Goal: Transaction & Acquisition: Book appointment/travel/reservation

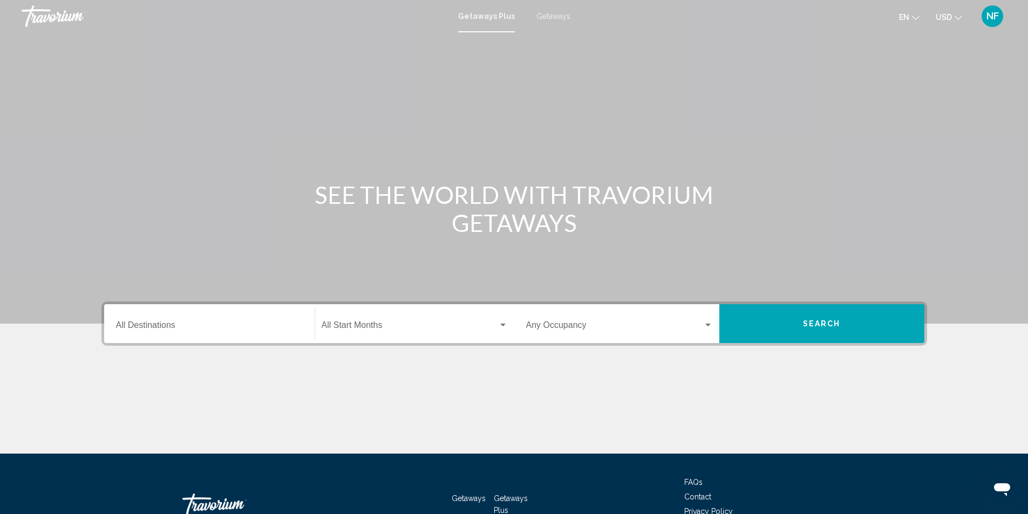
click at [566, 320] on div "Occupancy Any Occupancy" at bounding box center [619, 324] width 187 height 34
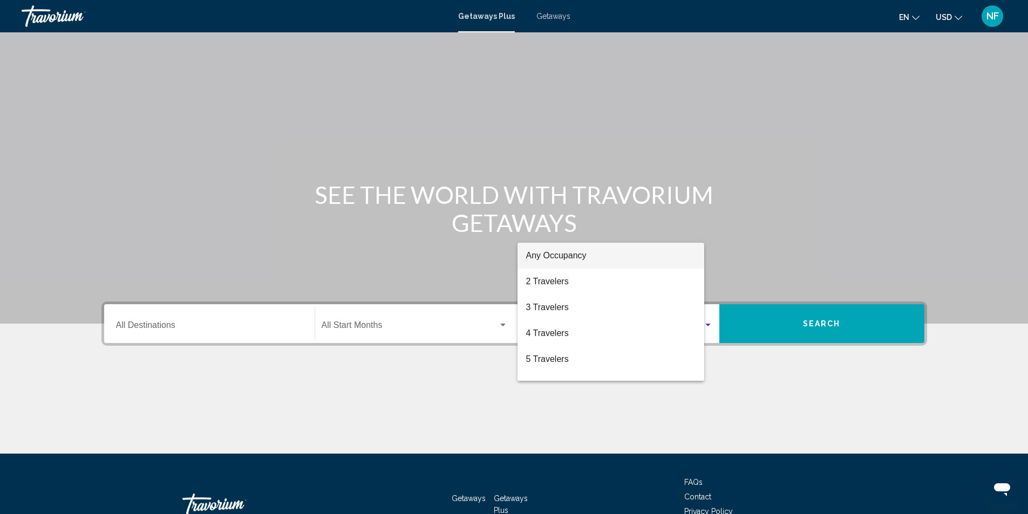
scroll to position [72, 0]
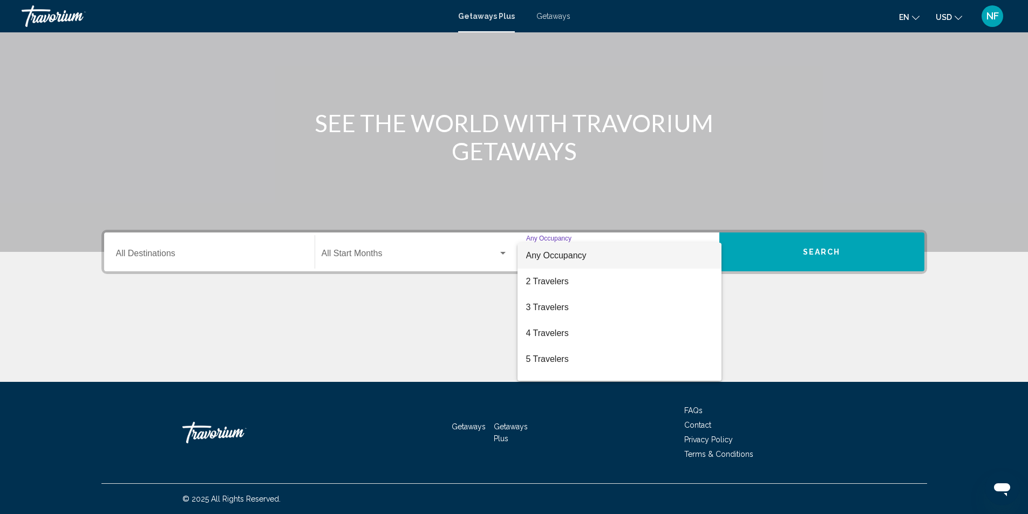
click at [377, 249] on div at bounding box center [514, 257] width 1028 height 514
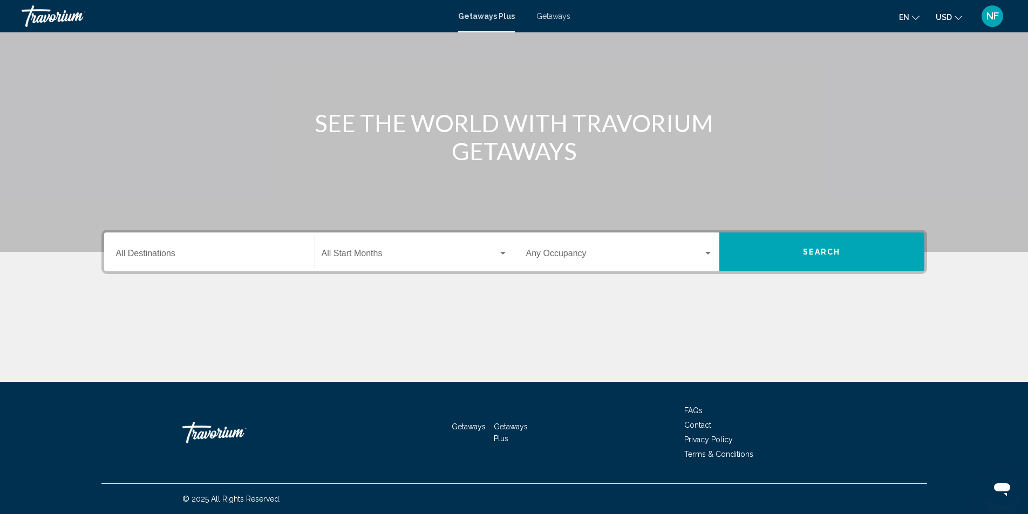
click at [377, 249] on div "Start Month All Start Months" at bounding box center [415, 252] width 186 height 34
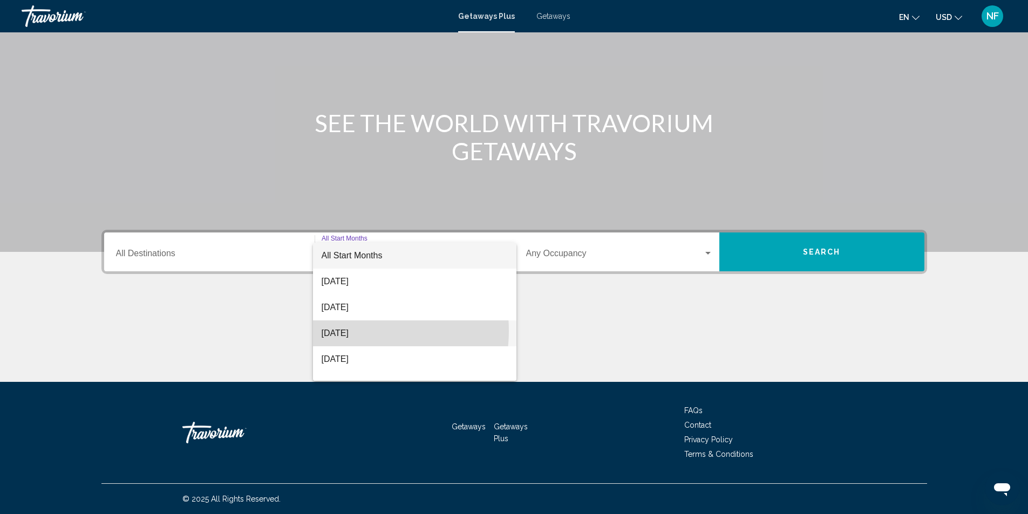
click at [353, 331] on span "[DATE]" at bounding box center [415, 334] width 186 height 26
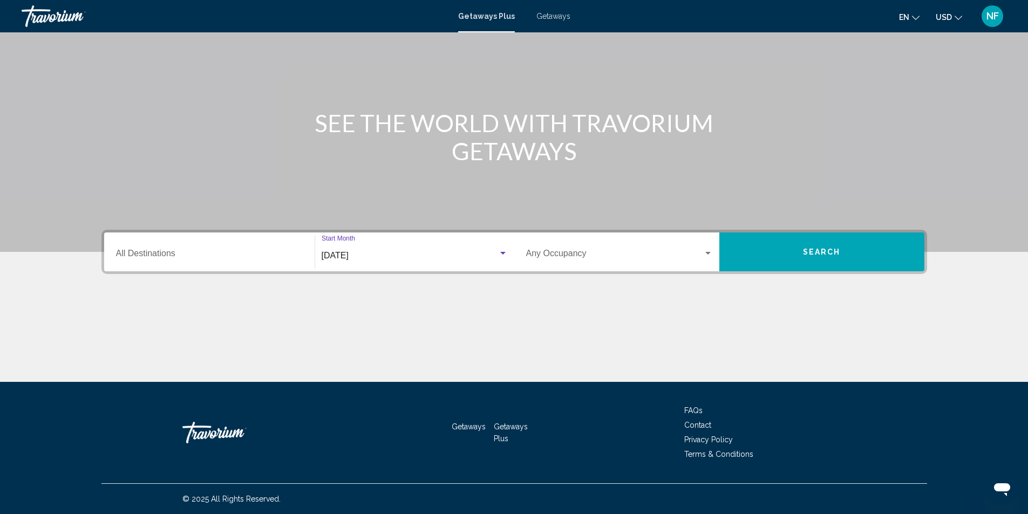
click at [211, 248] on div "Destination All Destinations" at bounding box center [209, 252] width 187 height 34
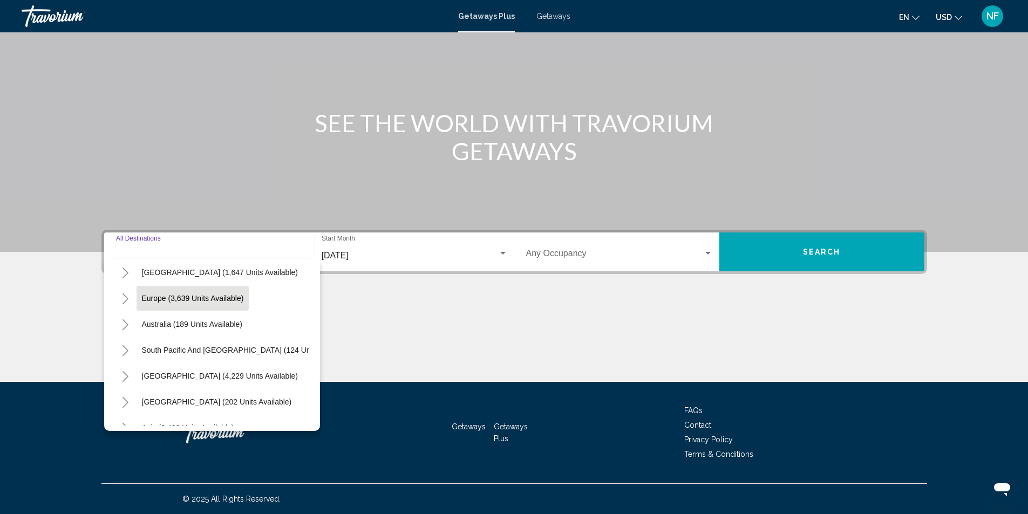
scroll to position [54, 0]
click at [125, 324] on icon "Toggle Caribbean & Atlantic Islands (1,647 units available)" at bounding box center [126, 327] width 6 height 11
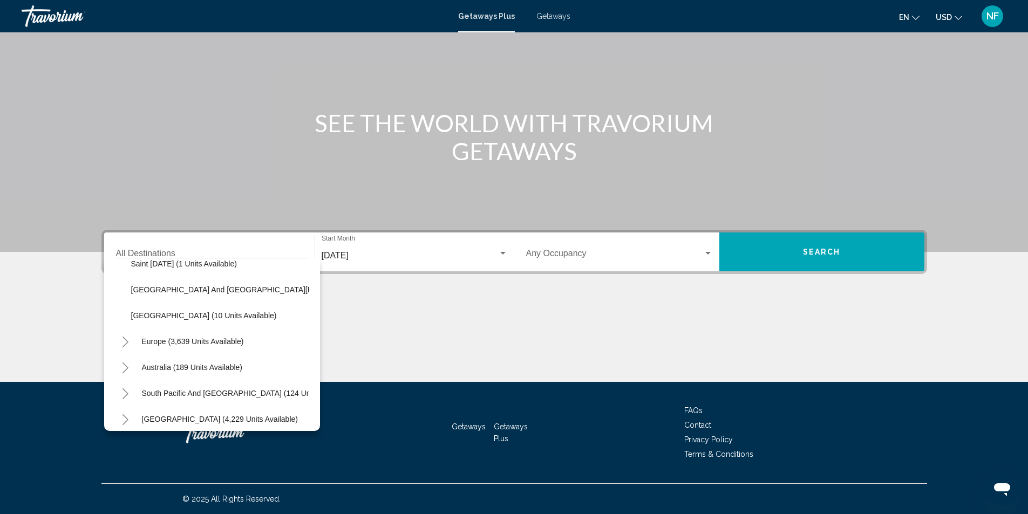
scroll to position [270, 0]
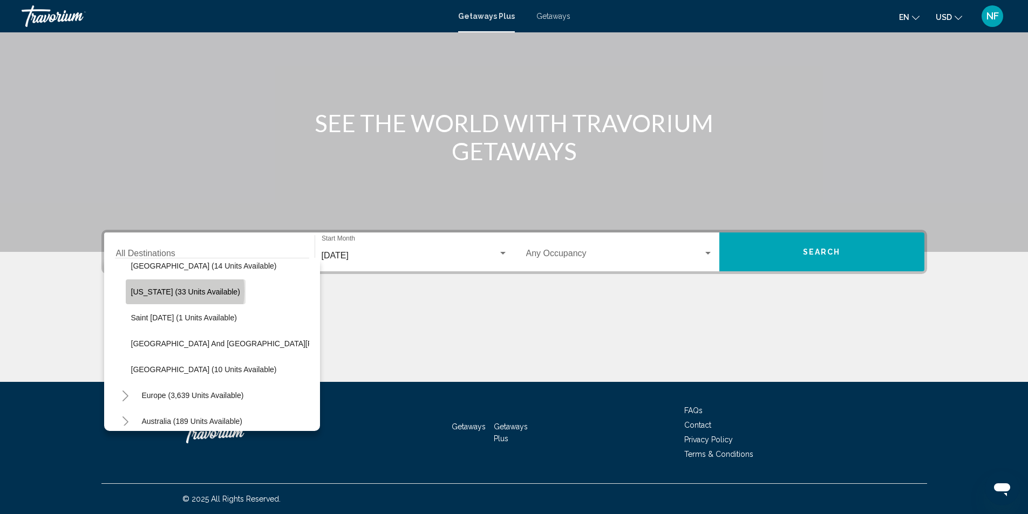
click at [160, 291] on span "[US_STATE] (33 units available)" at bounding box center [185, 292] width 109 height 9
type input "**********"
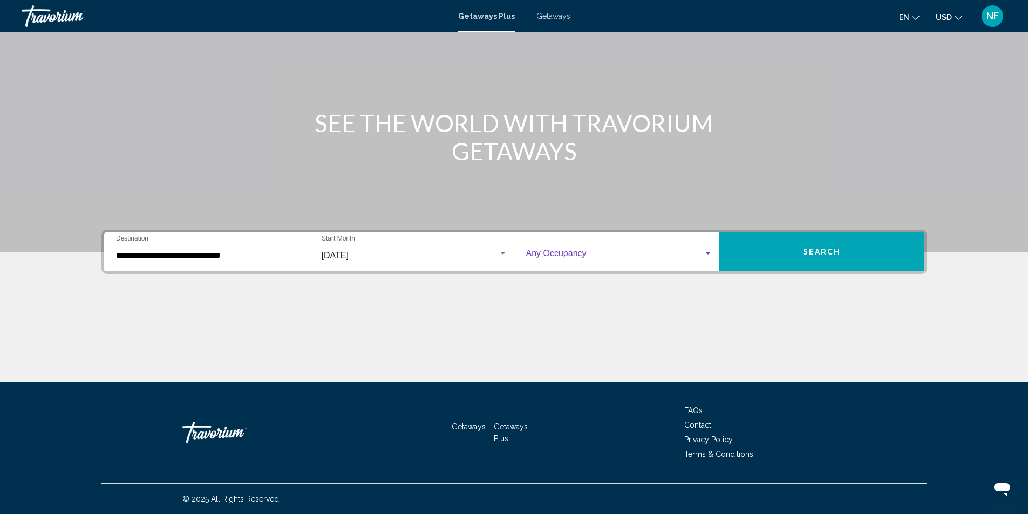
click at [665, 250] on div "Occupancy Any Occupancy" at bounding box center [619, 252] width 187 height 34
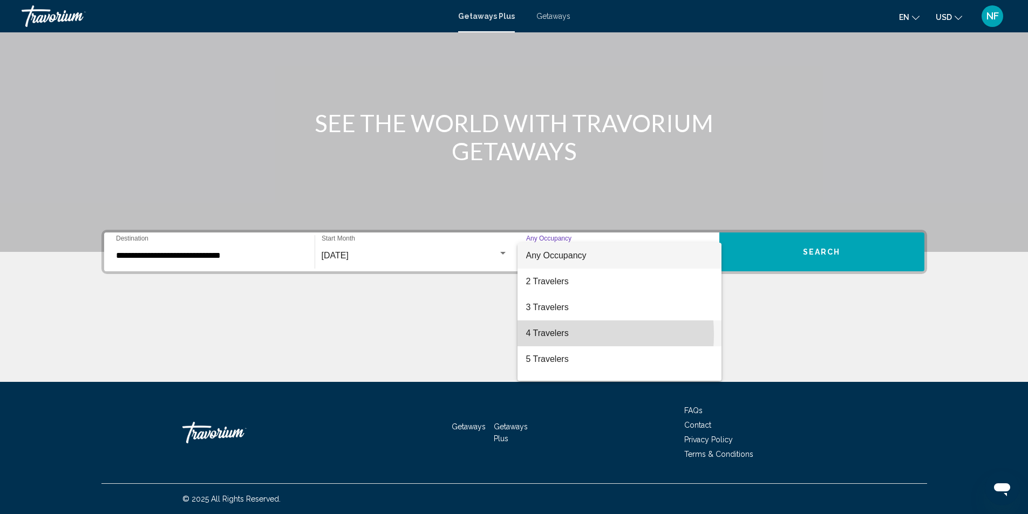
click at [555, 335] on span "4 Travelers" at bounding box center [619, 334] width 187 height 26
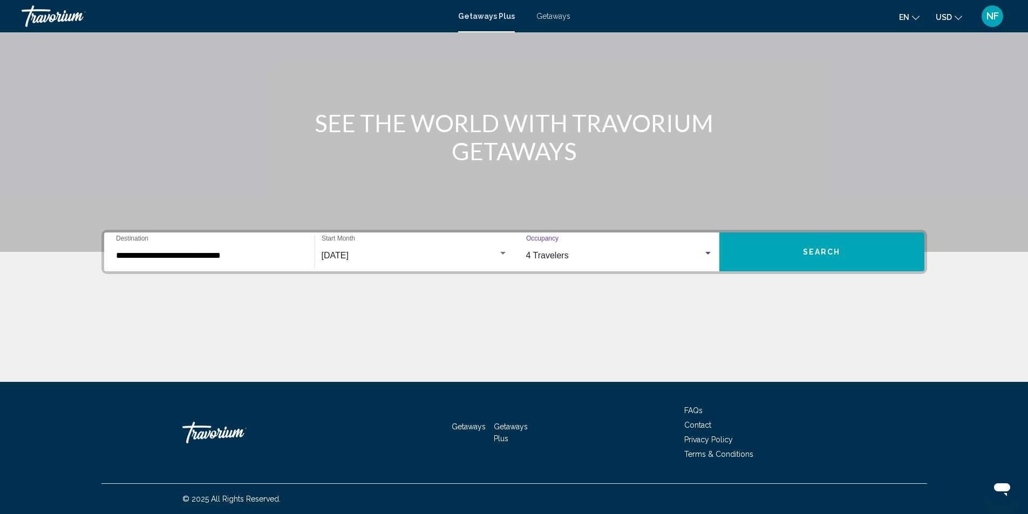
click at [805, 260] on button "Search" at bounding box center [821, 252] width 205 height 39
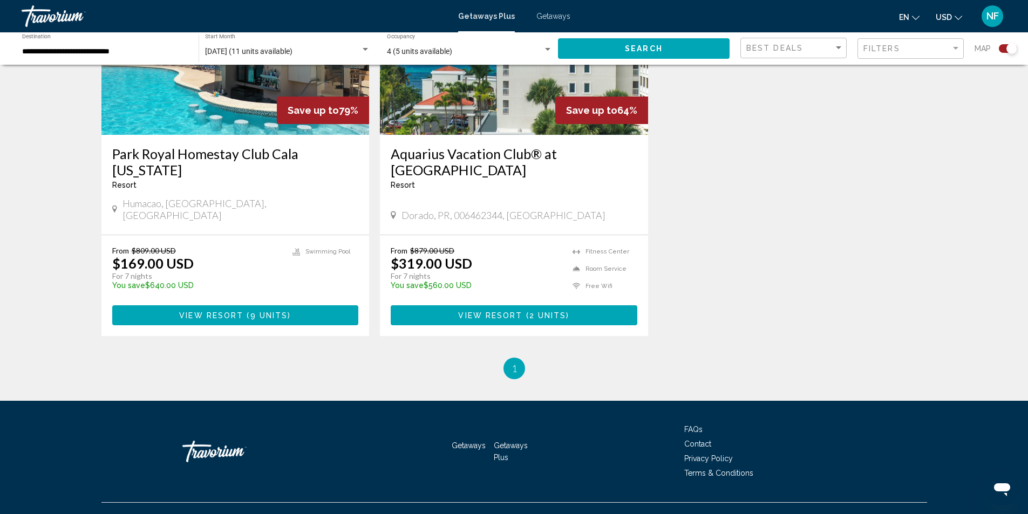
scroll to position [378, 0]
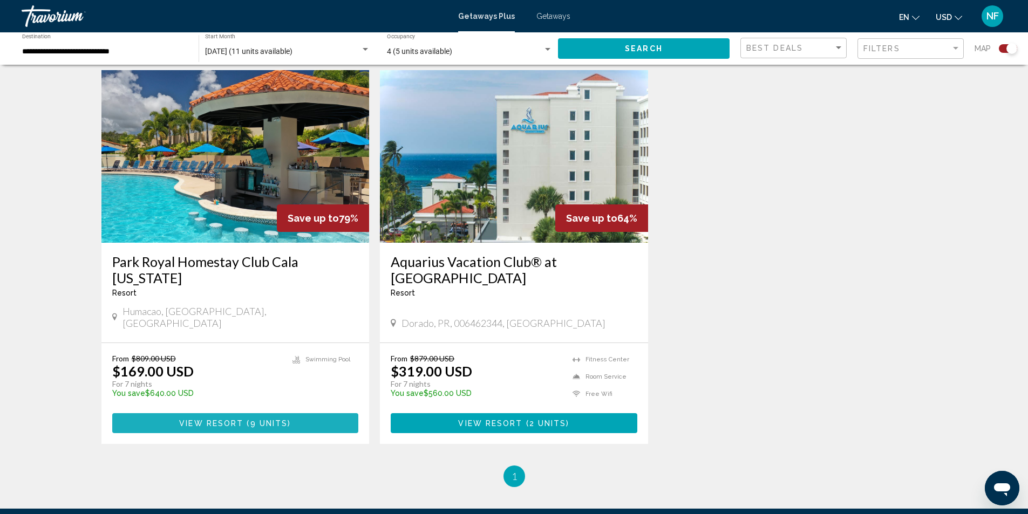
click at [255, 413] on button "View Resort ( 9 units )" at bounding box center [235, 423] width 247 height 20
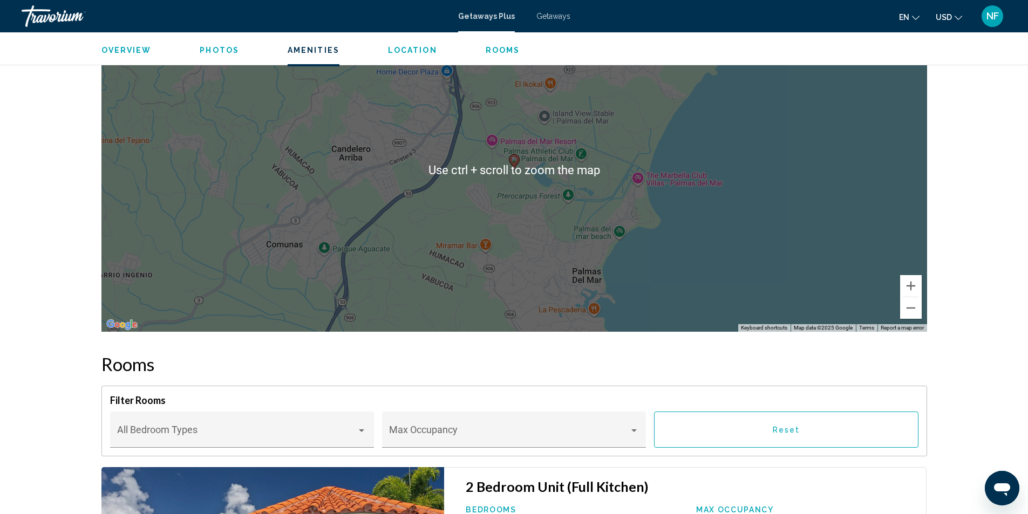
scroll to position [1187, 0]
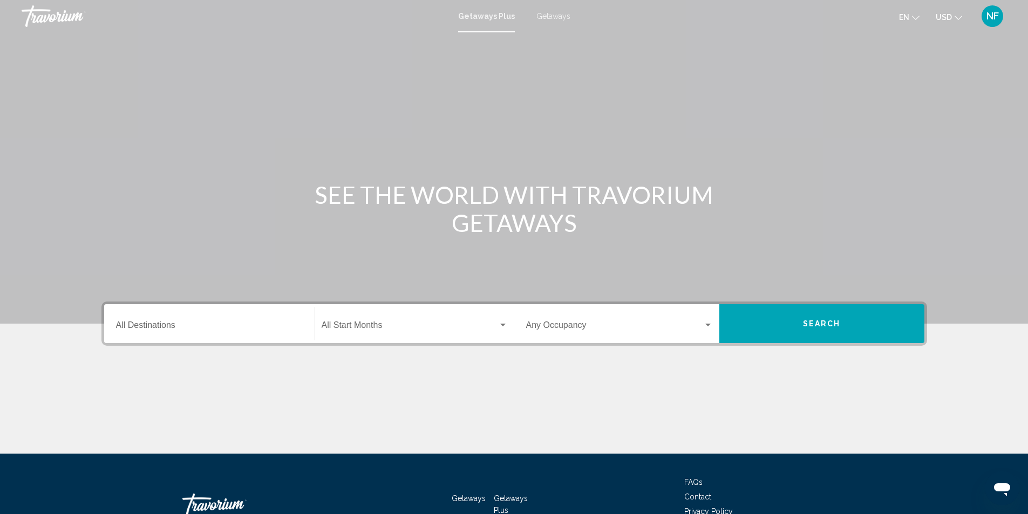
click at [229, 323] on input "Destination All Destinations" at bounding box center [209, 328] width 187 height 10
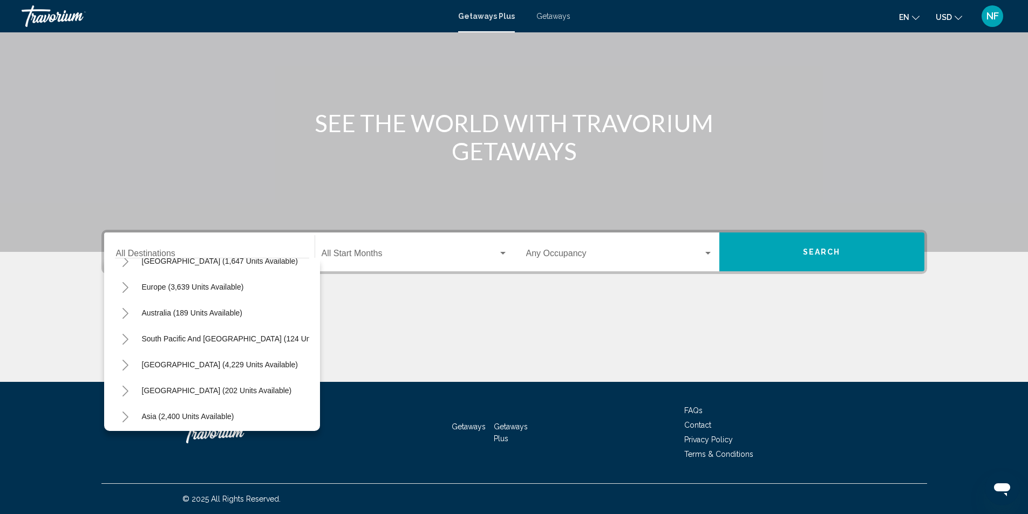
scroll to position [121, 0]
drag, startPoint x: 309, startPoint y: 305, endPoint x: 302, endPoint y: 354, distance: 49.5
click at [302, 354] on div "All destinations [GEOGRAPHIC_DATA] (44,090 units available) [GEOGRAPHIC_DATA] (…" at bounding box center [212, 342] width 194 height 167
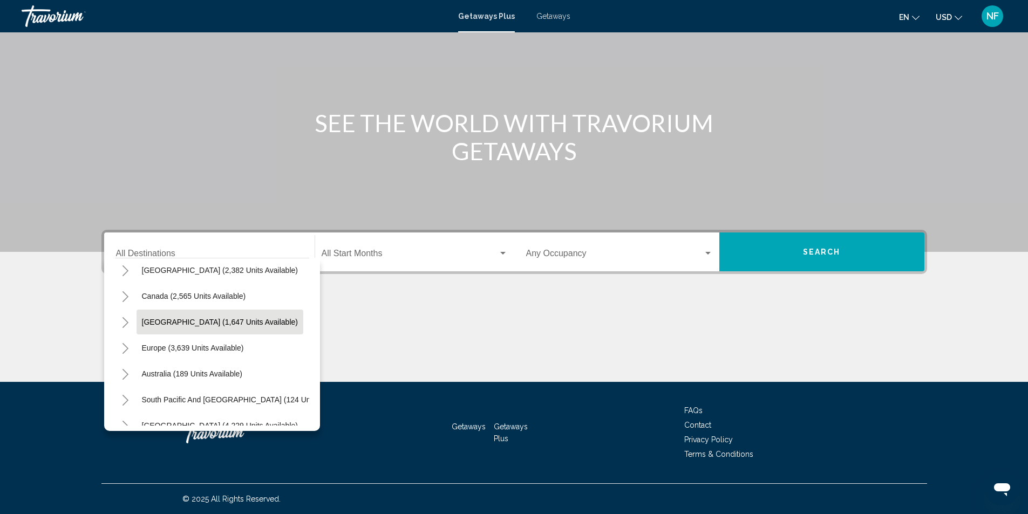
scroll to position [57, 0]
click at [129, 321] on icon "Toggle Caribbean & Atlantic Islands (1,647 units available)" at bounding box center [125, 323] width 8 height 11
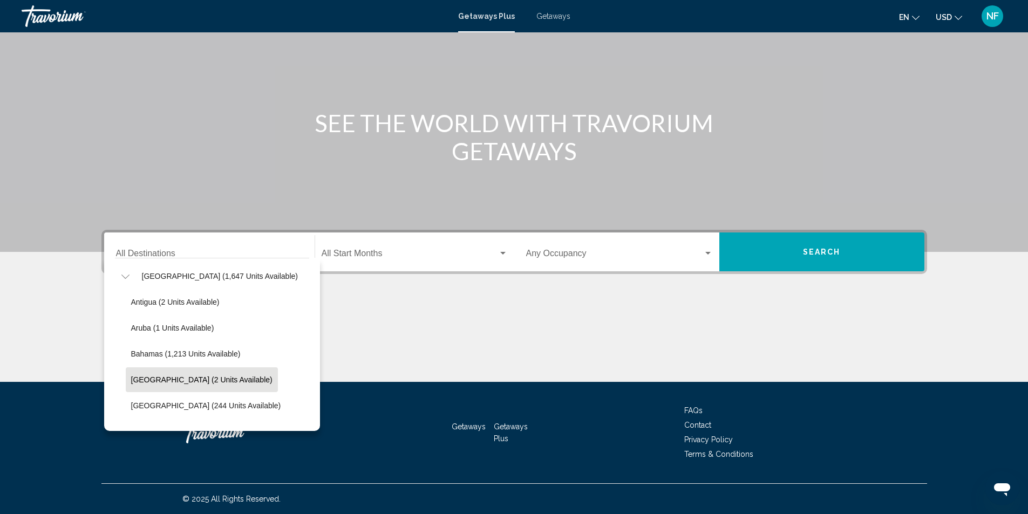
scroll to position [158, 0]
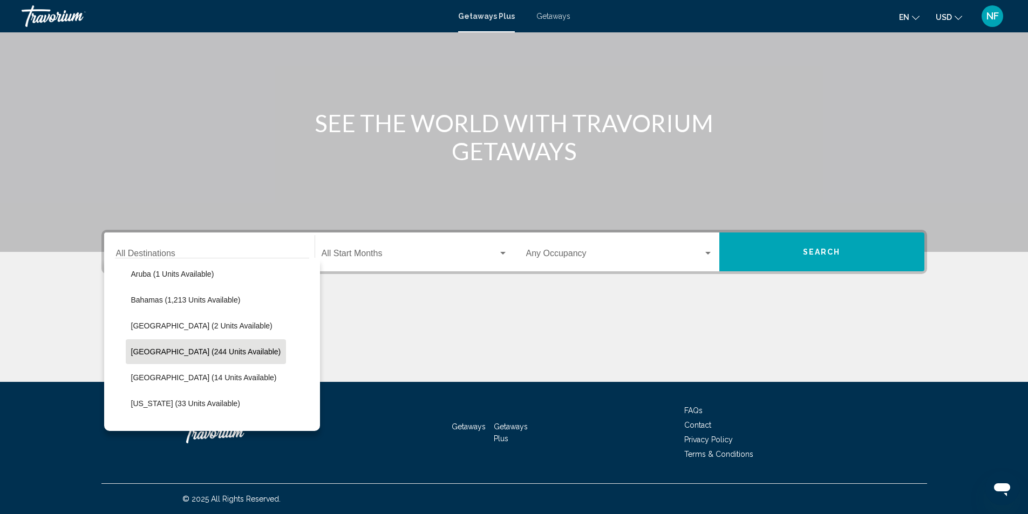
click at [176, 350] on span "[GEOGRAPHIC_DATA] (244 units available)" at bounding box center [206, 352] width 150 height 9
type input "**********"
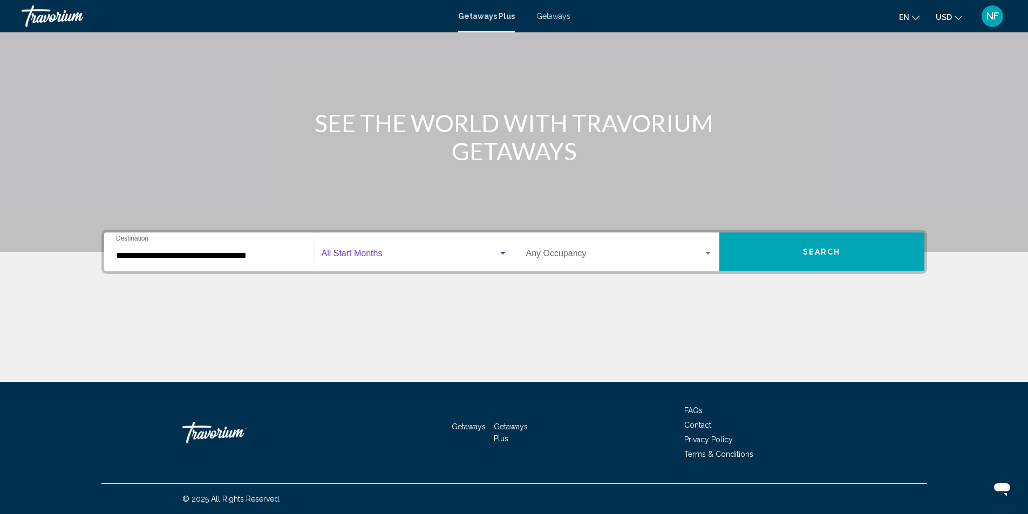
click at [365, 255] on span "Search widget" at bounding box center [410, 256] width 176 height 10
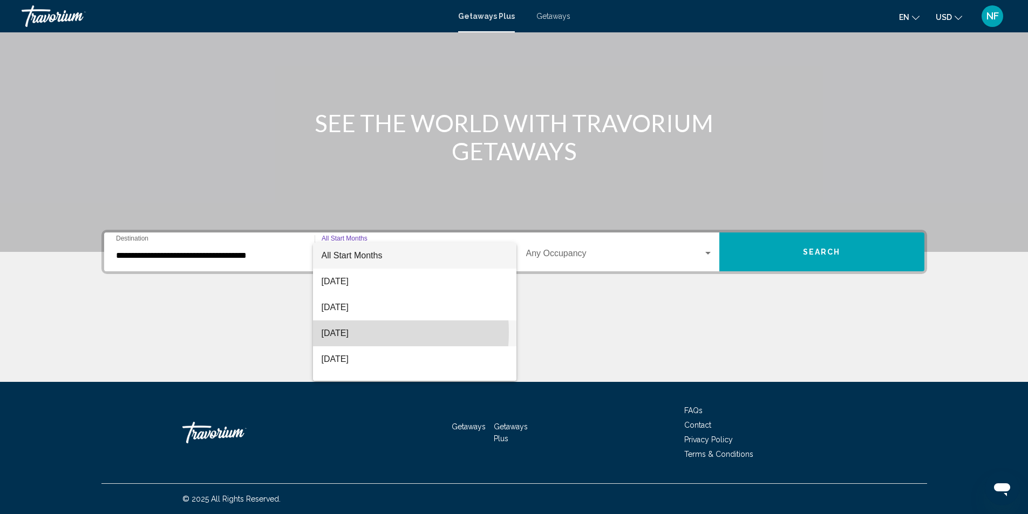
click at [345, 332] on span "[DATE]" at bounding box center [415, 334] width 186 height 26
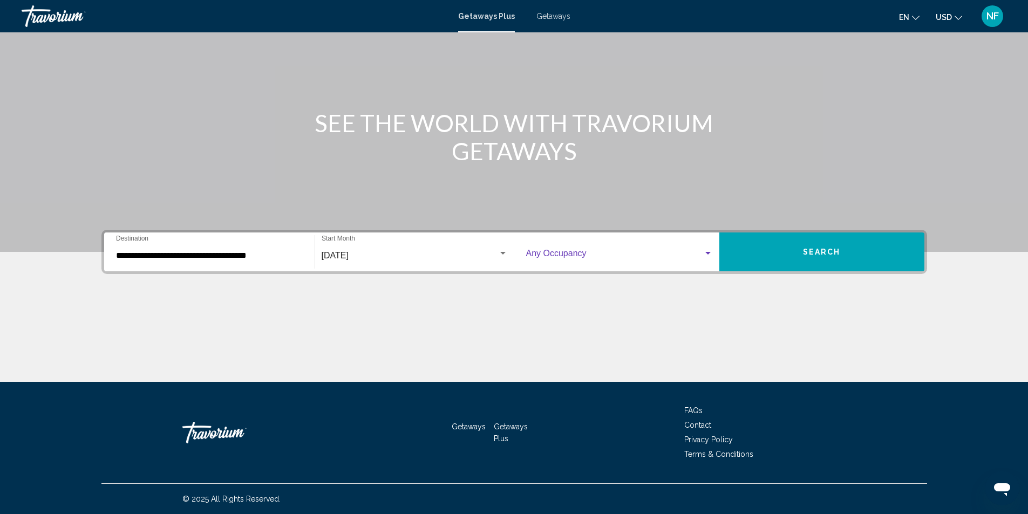
click at [635, 255] on span "Search widget" at bounding box center [614, 256] width 177 height 10
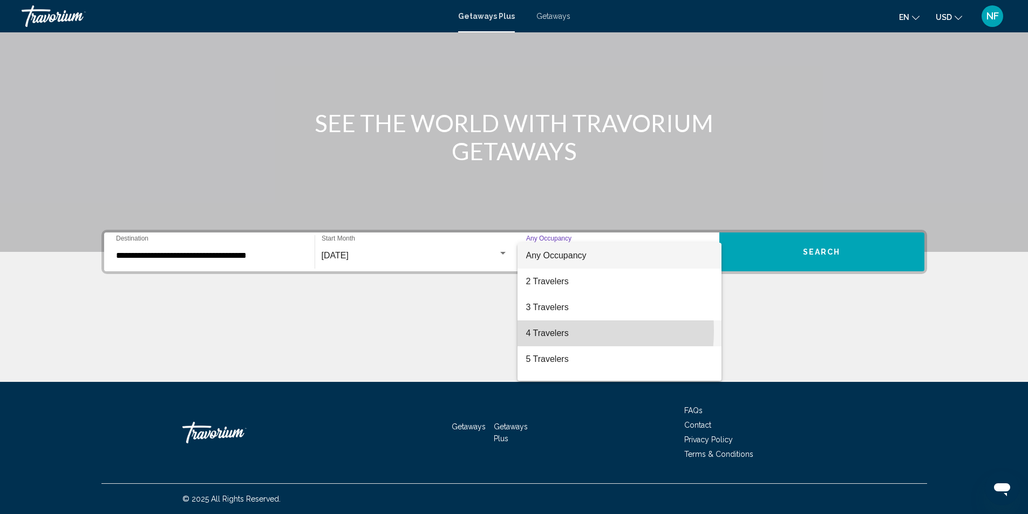
click at [543, 331] on span "4 Travelers" at bounding box center [619, 334] width 187 height 26
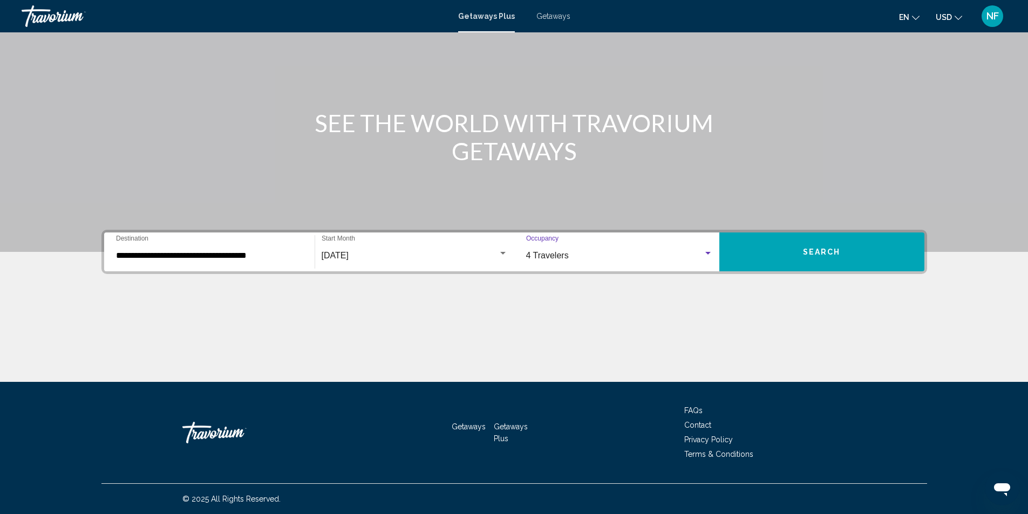
click at [841, 249] on button "Search" at bounding box center [821, 252] width 205 height 39
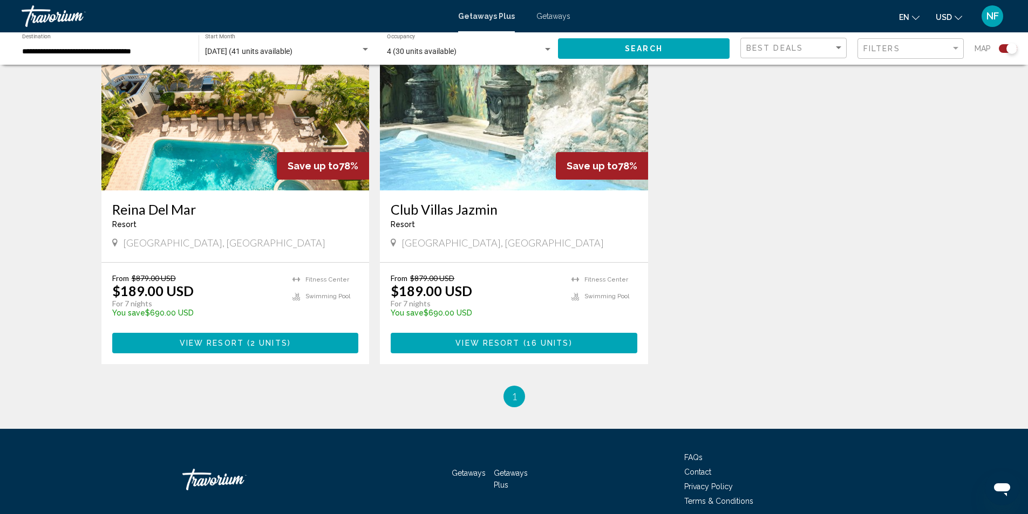
scroll to position [791, 0]
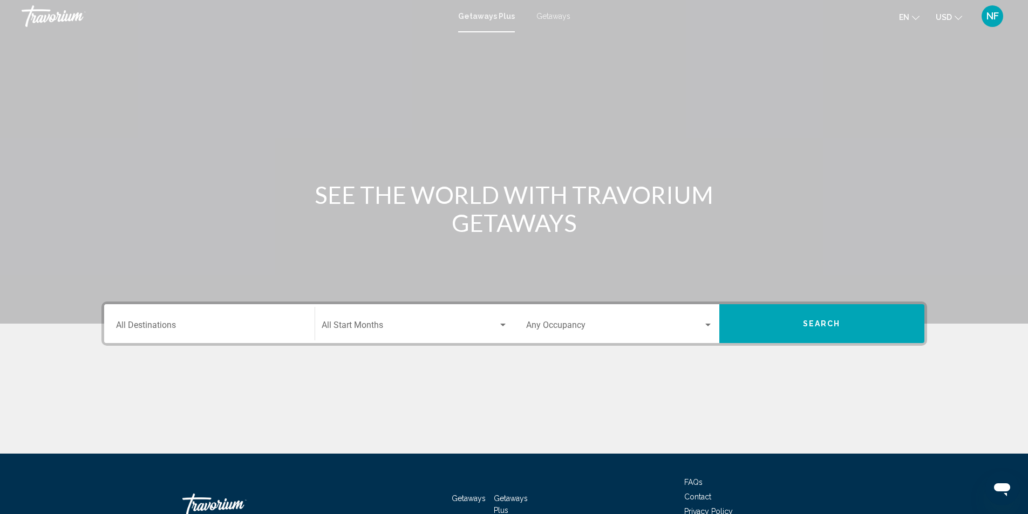
click at [198, 336] on div "Destination All Destinations" at bounding box center [209, 324] width 187 height 34
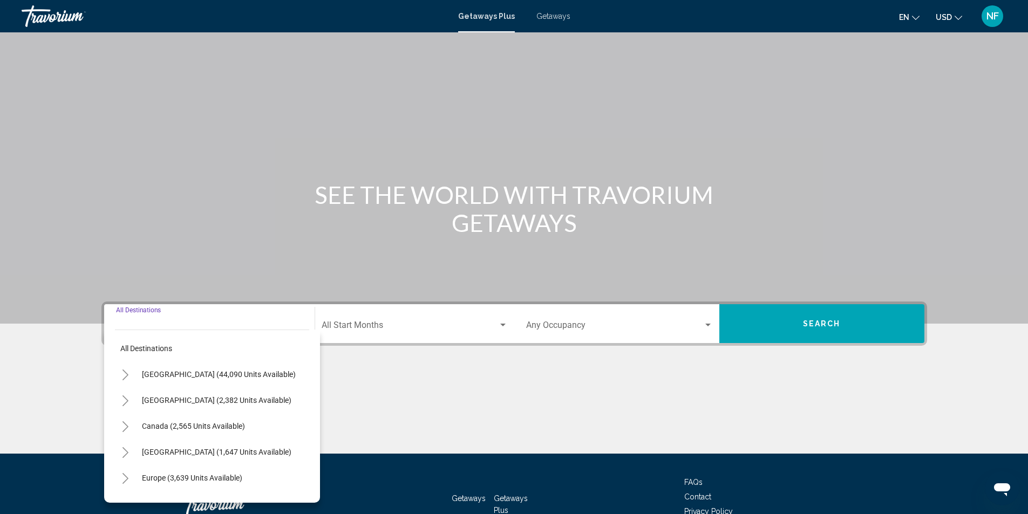
scroll to position [72, 0]
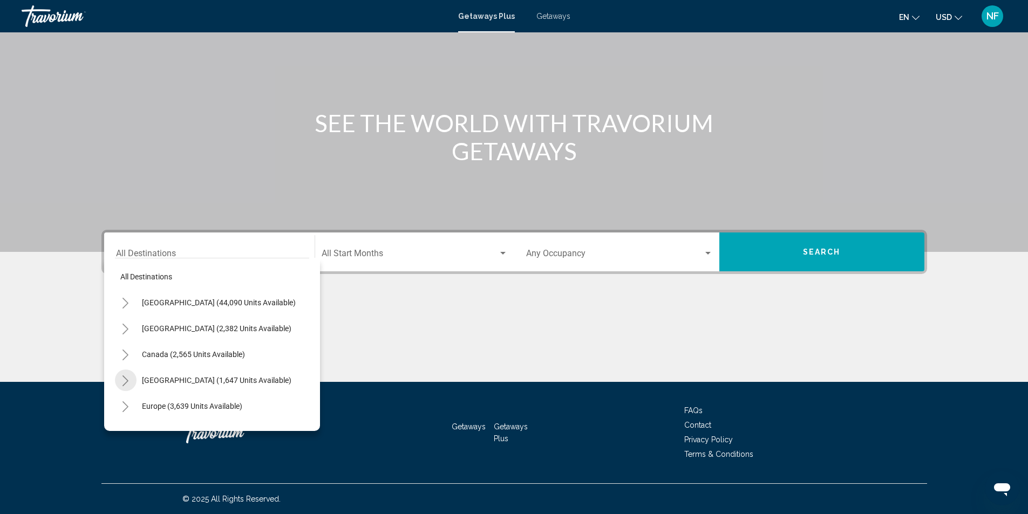
click at [125, 379] on icon "Toggle Caribbean & Atlantic Islands (1,647 units available)" at bounding box center [125, 381] width 8 height 11
click at [124, 355] on icon "Toggle Canada (2,565 units available)" at bounding box center [125, 355] width 8 height 11
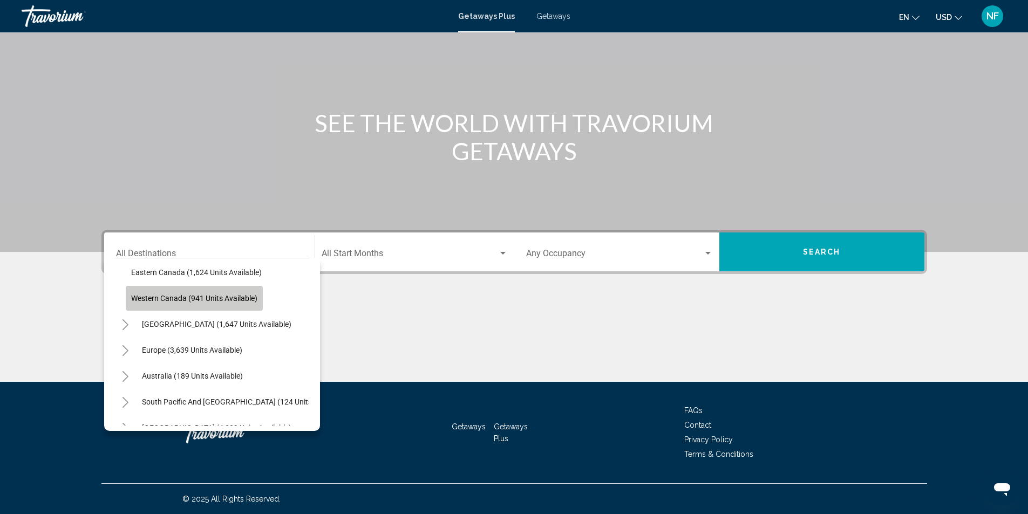
click at [160, 300] on span "Western Canada (941 units available)" at bounding box center [194, 298] width 126 height 9
type input "**********"
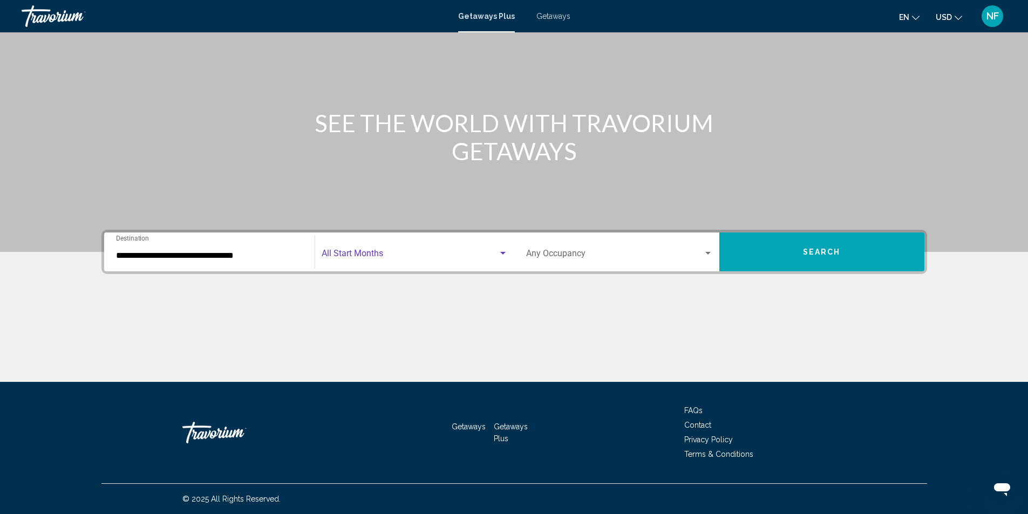
click at [407, 255] on span "Search widget" at bounding box center [410, 256] width 176 height 10
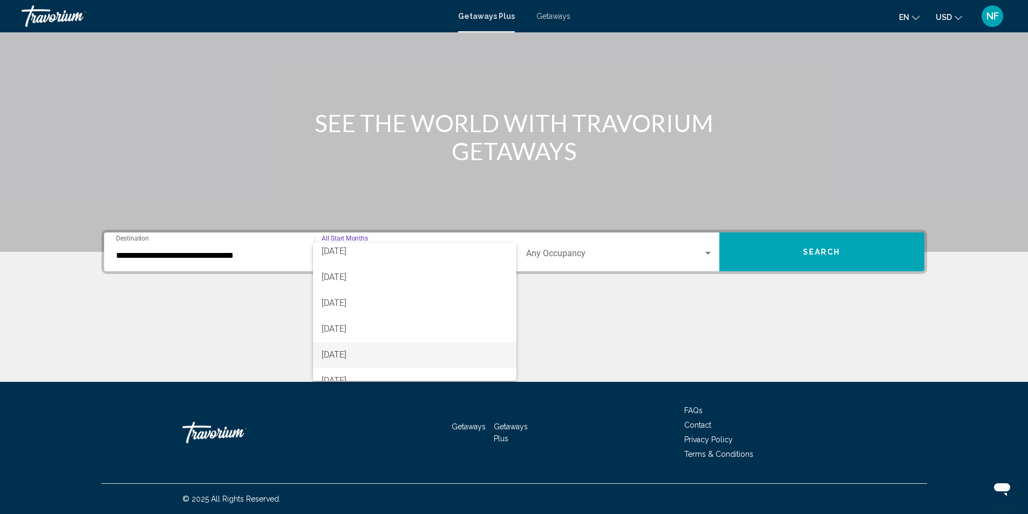
click at [356, 355] on span "[DATE]" at bounding box center [415, 355] width 186 height 26
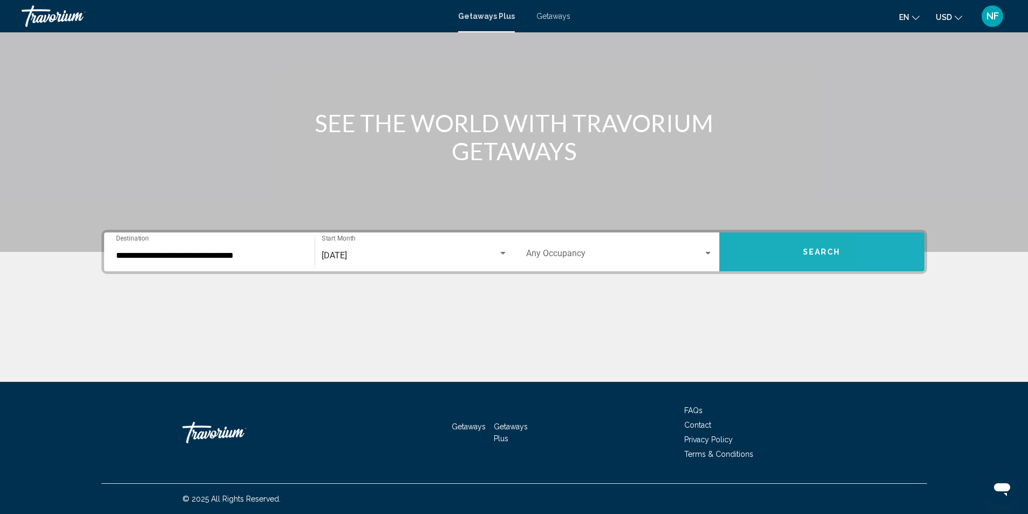
click at [897, 246] on button "Search" at bounding box center [821, 252] width 205 height 39
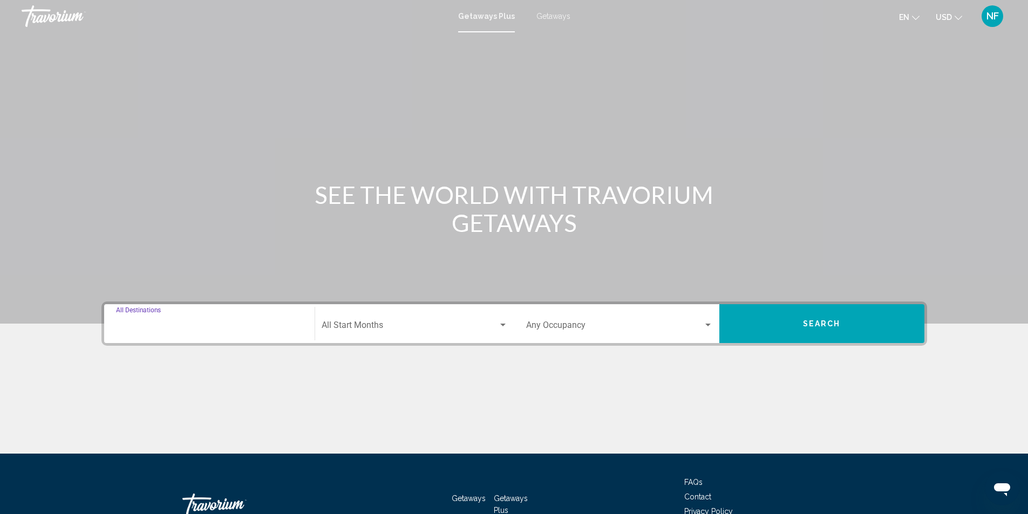
click at [239, 323] on input "Destination All Destinations" at bounding box center [209, 328] width 187 height 10
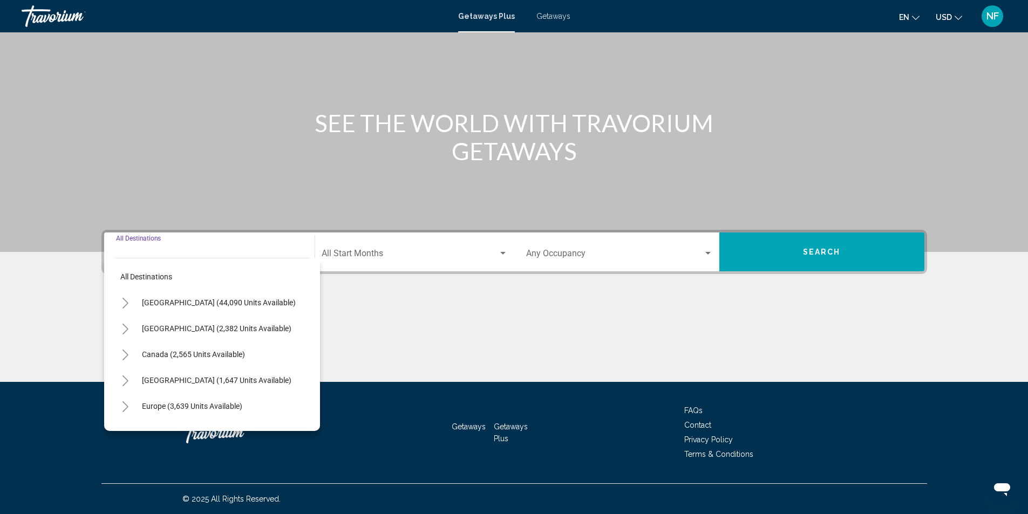
click at [125, 353] on icon "Toggle Canada (2,565 units available)" at bounding box center [126, 355] width 6 height 11
click at [176, 382] on span "Eastern Canada (1,624 units available)" at bounding box center [196, 380] width 131 height 9
type input "**********"
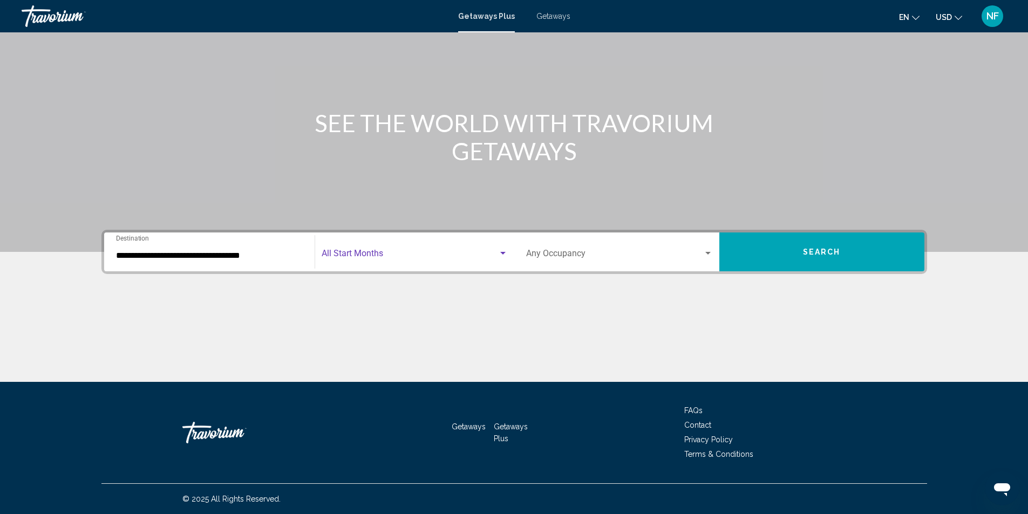
click at [361, 252] on span "Search widget" at bounding box center [410, 256] width 176 height 10
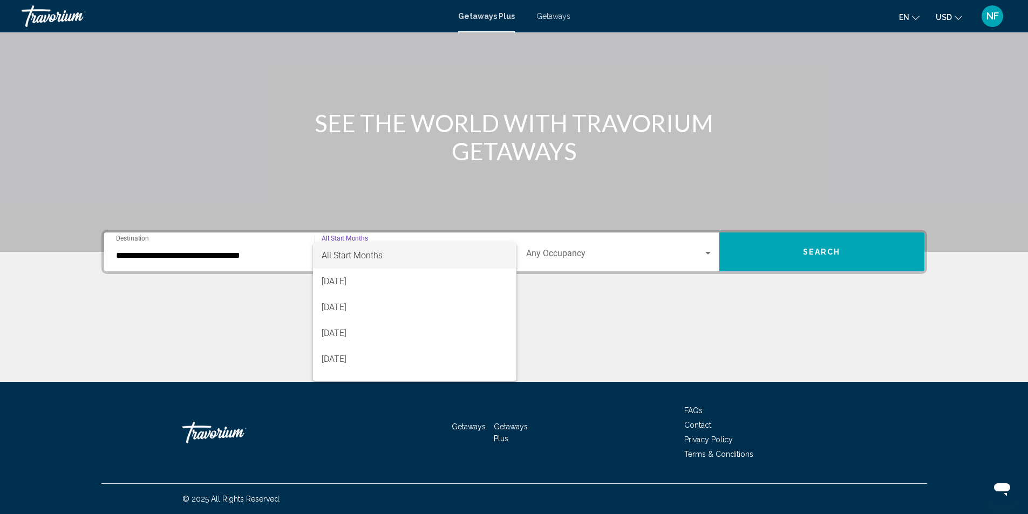
scroll to position [108, 0]
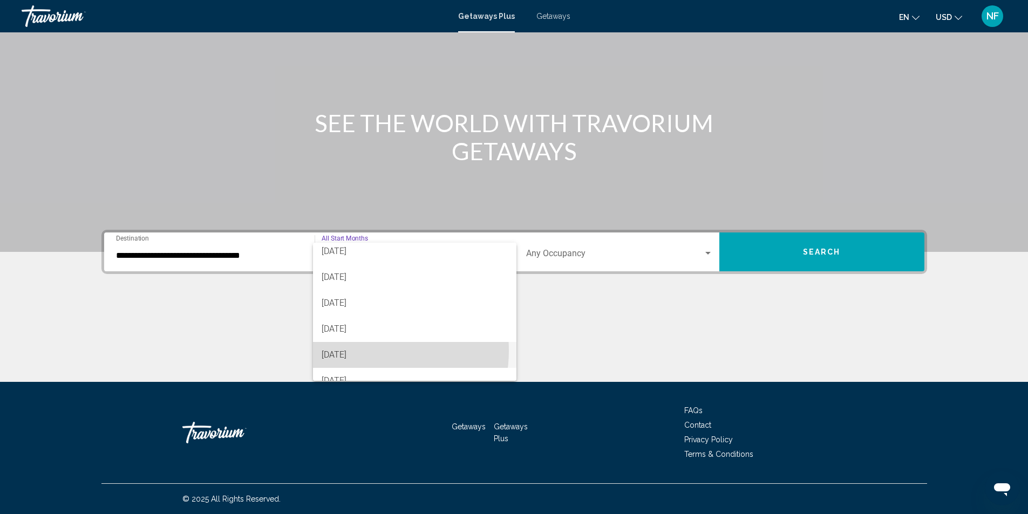
click at [365, 351] on span "[DATE]" at bounding box center [415, 355] width 186 height 26
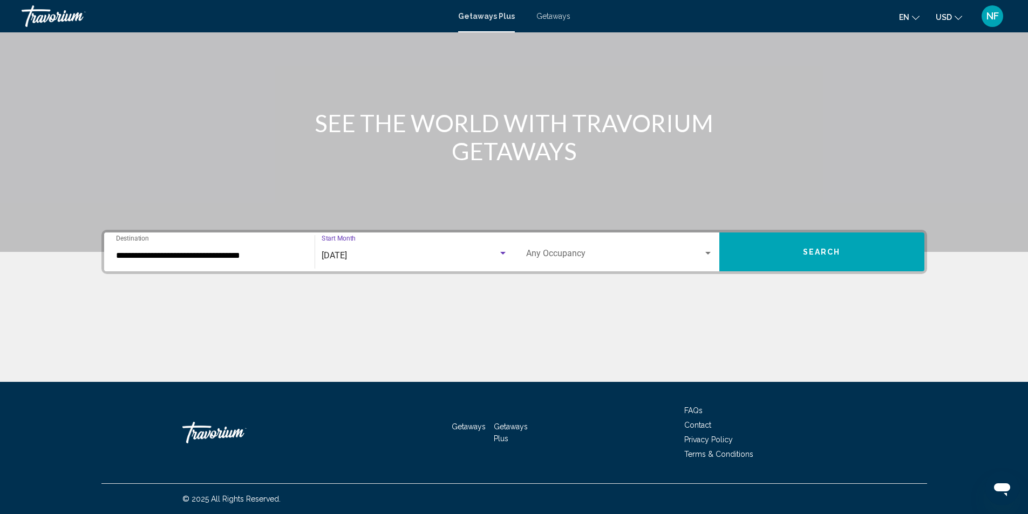
click at [685, 256] on span "Search widget" at bounding box center [614, 256] width 177 height 10
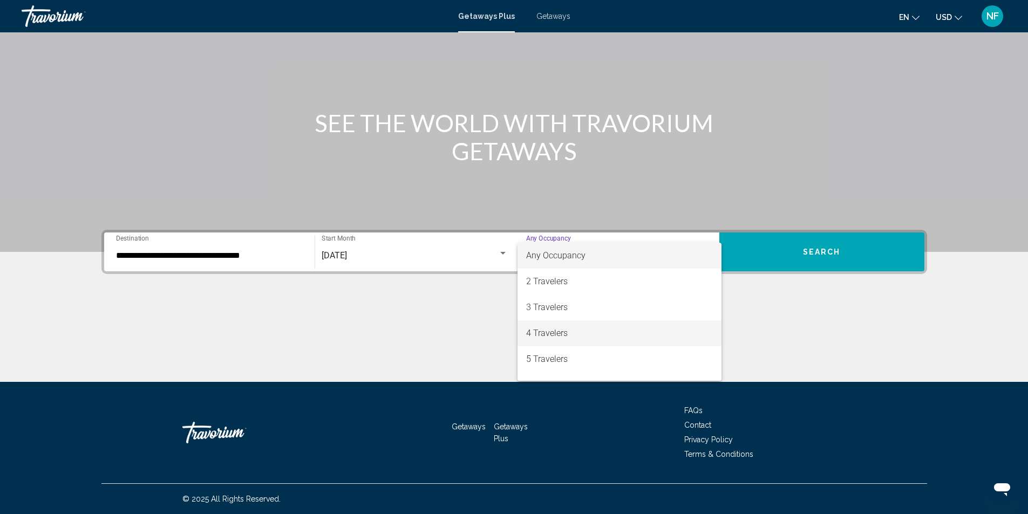
click at [539, 334] on span "4 Travelers" at bounding box center [619, 334] width 187 height 26
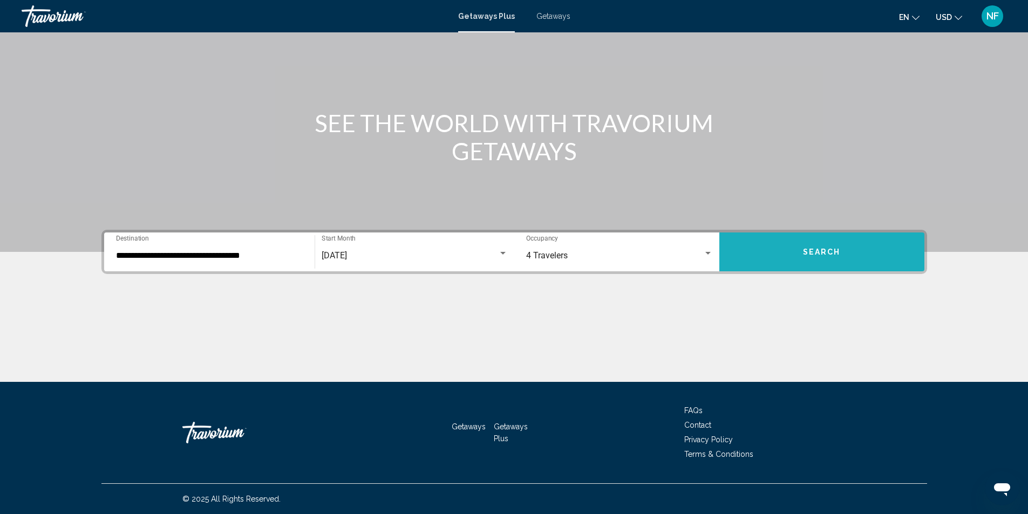
click at [855, 245] on button "Search" at bounding box center [821, 252] width 205 height 39
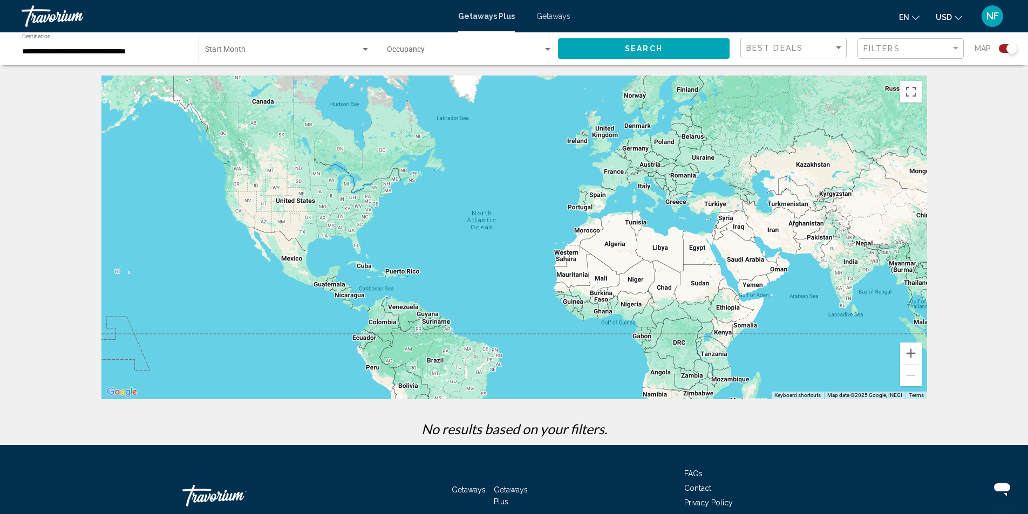
click at [238, 45] on div "Start Month All Start Months" at bounding box center [287, 49] width 165 height 30
click at [239, 49] on span "All Start Months" at bounding box center [232, 51] width 54 height 9
click at [485, 43] on div "Occupancy Any Occupancy" at bounding box center [470, 49] width 166 height 30
click at [622, 43] on div at bounding box center [514, 257] width 1028 height 514
click at [620, 45] on button "Search" at bounding box center [644, 48] width 172 height 20
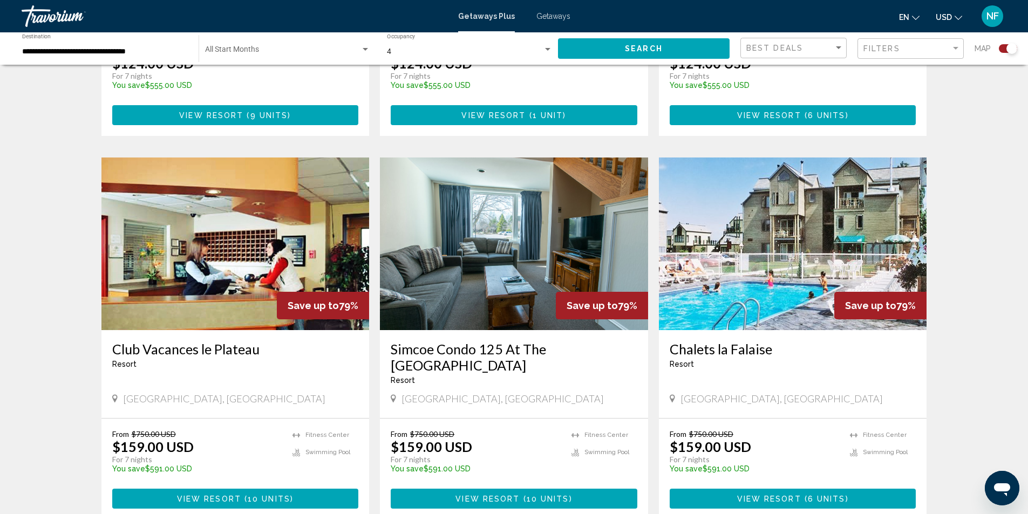
scroll to position [1613, 0]
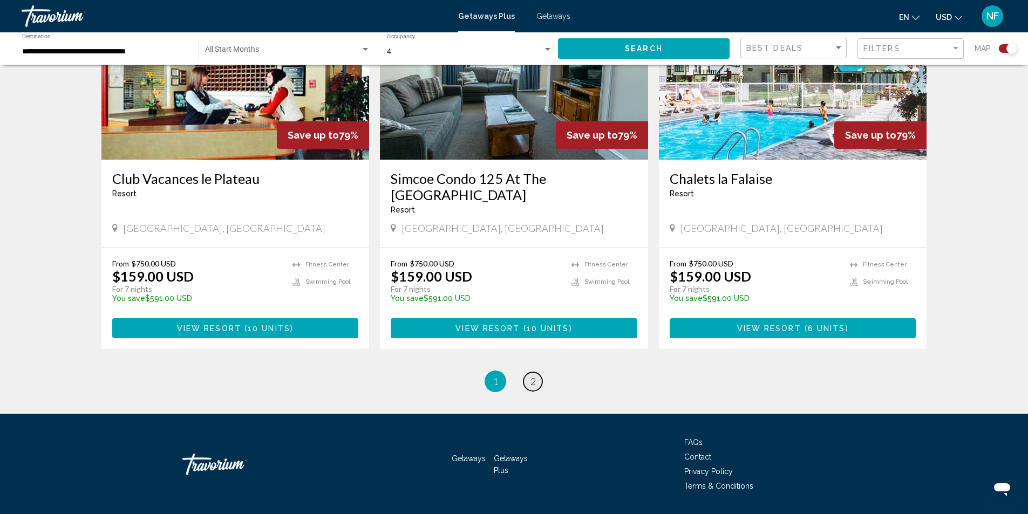
click at [531, 376] on span "2" at bounding box center [533, 382] width 5 height 12
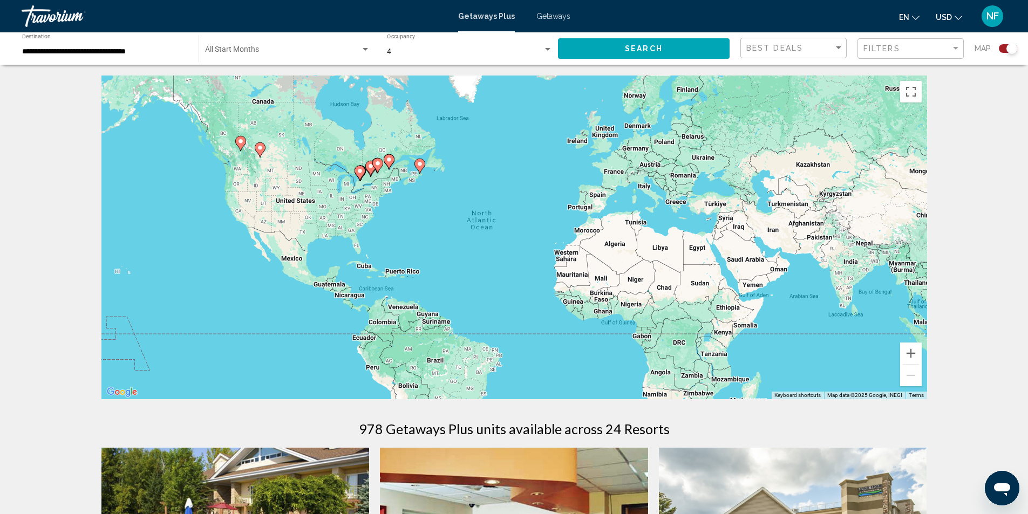
click at [73, 53] on input "**********" at bounding box center [105, 51] width 166 height 9
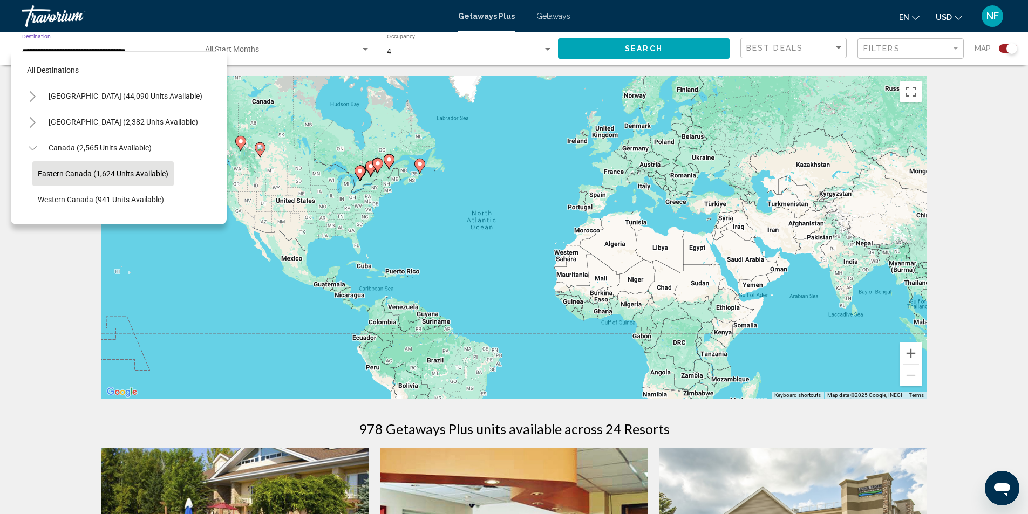
scroll to position [43, 0]
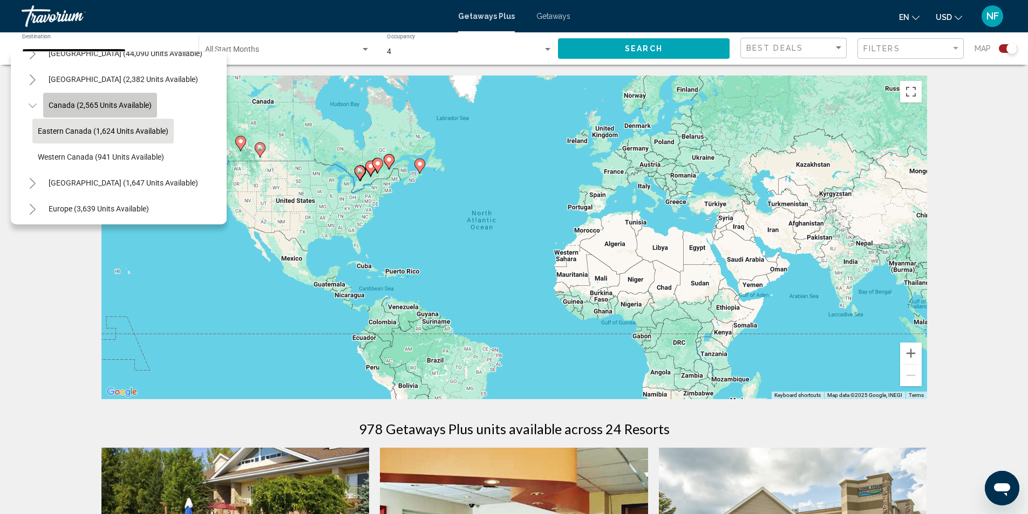
click at [100, 107] on span "Canada (2,565 units available)" at bounding box center [100, 105] width 103 height 9
type input "**********"
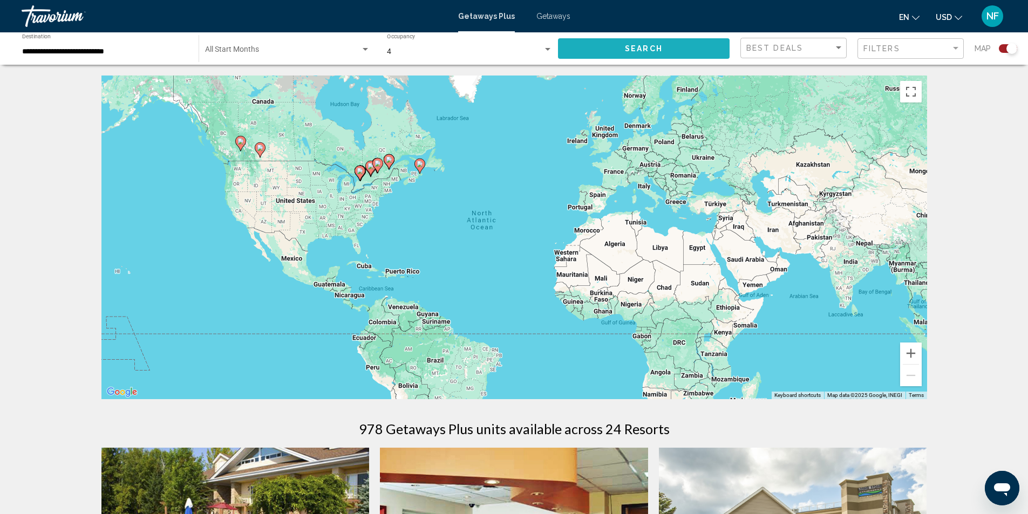
click at [644, 47] on span "Search" at bounding box center [644, 49] width 38 height 9
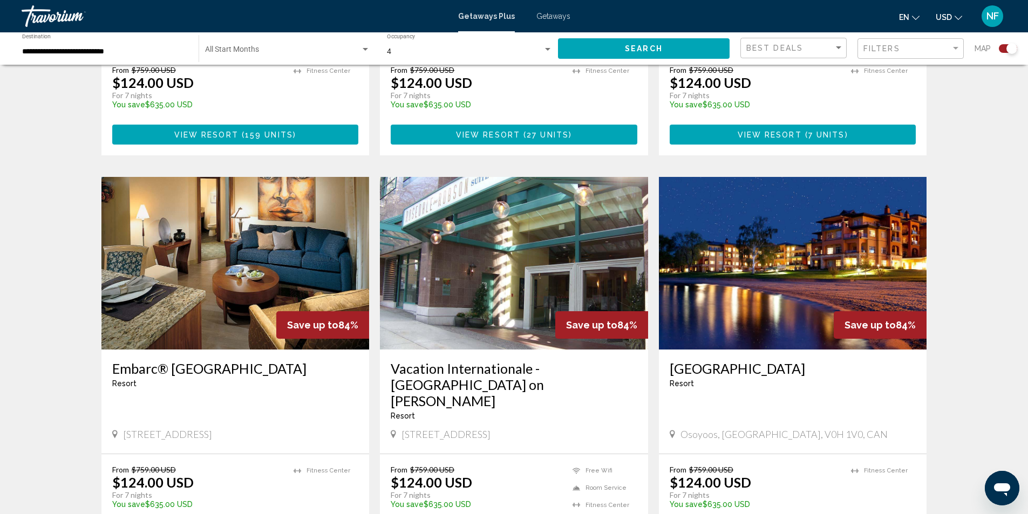
scroll to position [1496, 0]
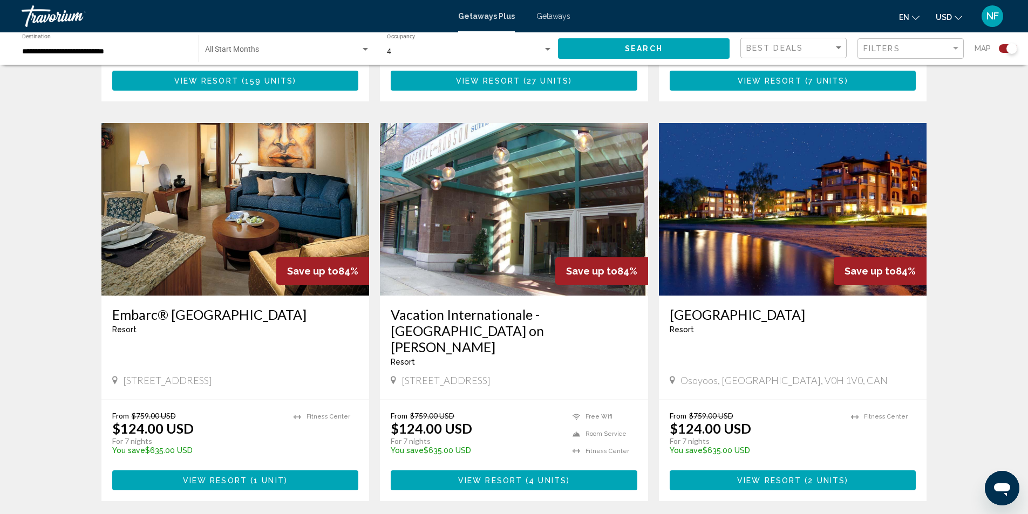
click at [848, 191] on img "Main content" at bounding box center [793, 209] width 268 height 173
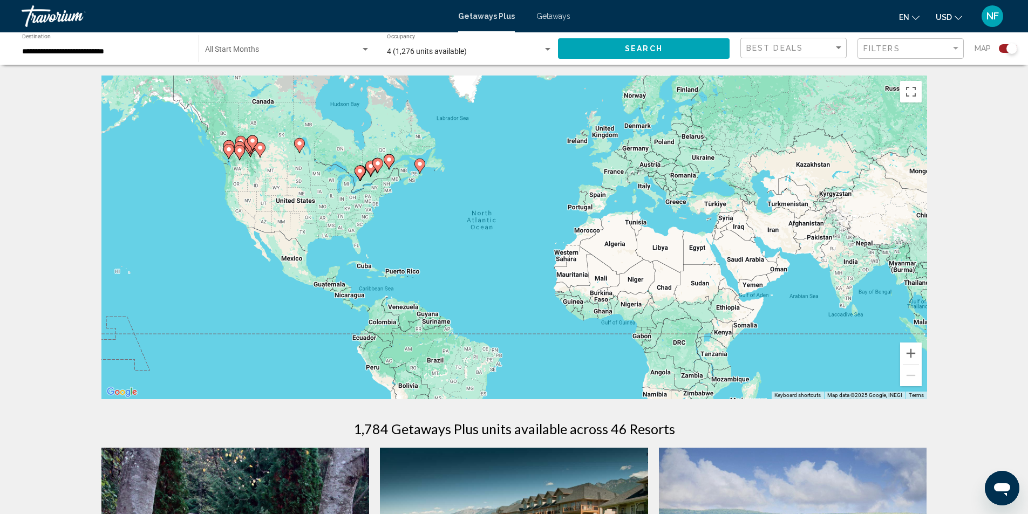
click at [88, 48] on input "**********" at bounding box center [105, 51] width 166 height 9
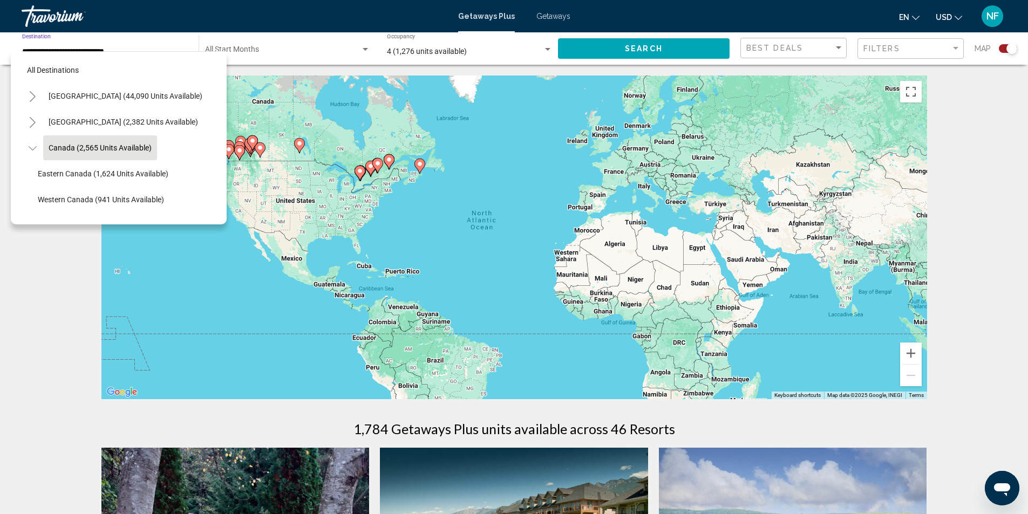
click at [30, 97] on icon "Toggle United States (44,090 units available)" at bounding box center [33, 96] width 8 height 11
click at [73, 145] on span "[US_STATE] (871 units available)" at bounding box center [113, 145] width 108 height 9
type input "**********"
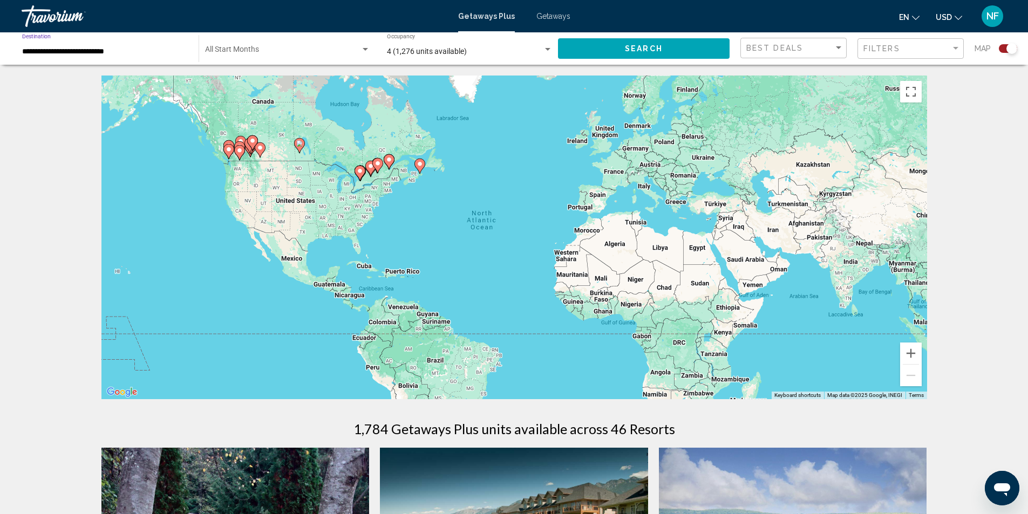
click at [615, 48] on button "Search" at bounding box center [644, 48] width 172 height 20
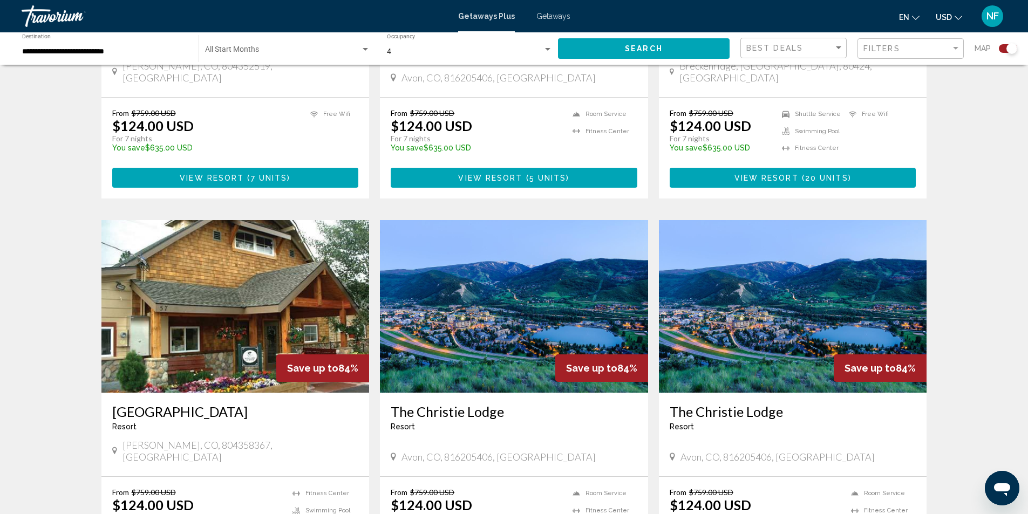
scroll to position [1613, 0]
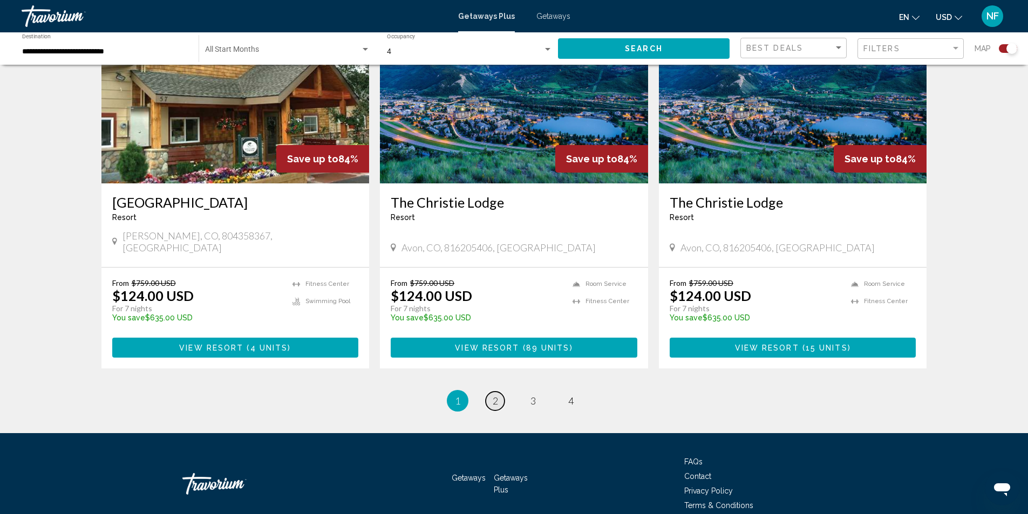
click at [491, 392] on link "page 2" at bounding box center [495, 401] width 19 height 19
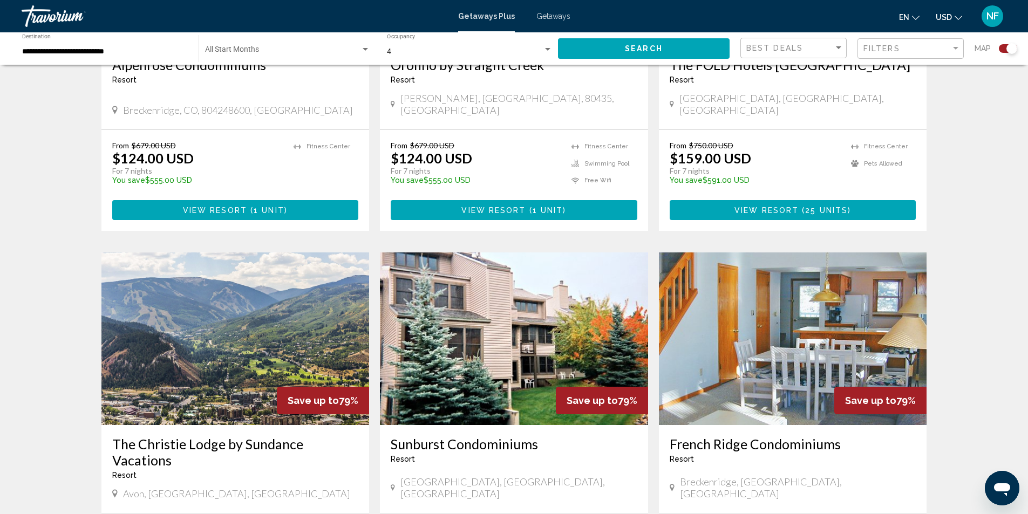
scroll to position [1496, 0]
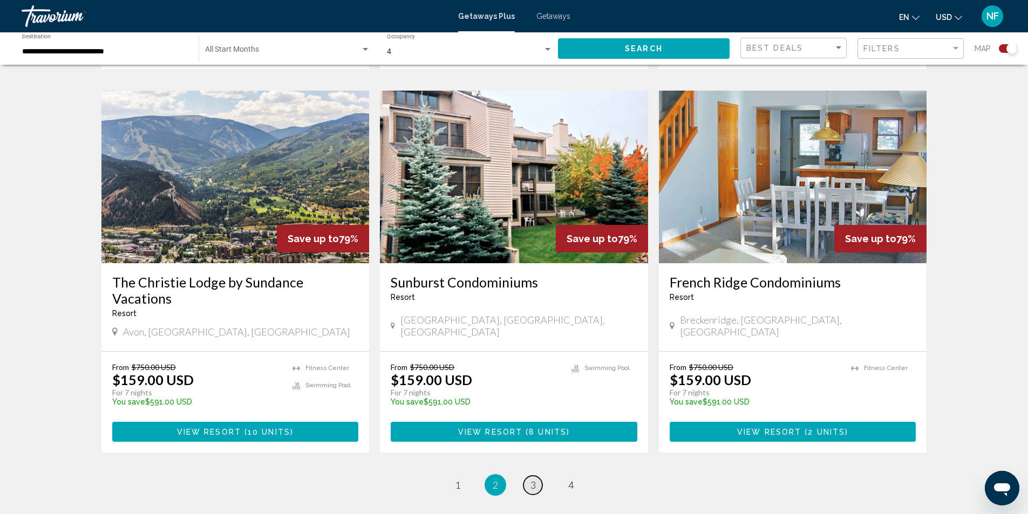
click at [531, 479] on span "3" at bounding box center [533, 485] width 5 height 12
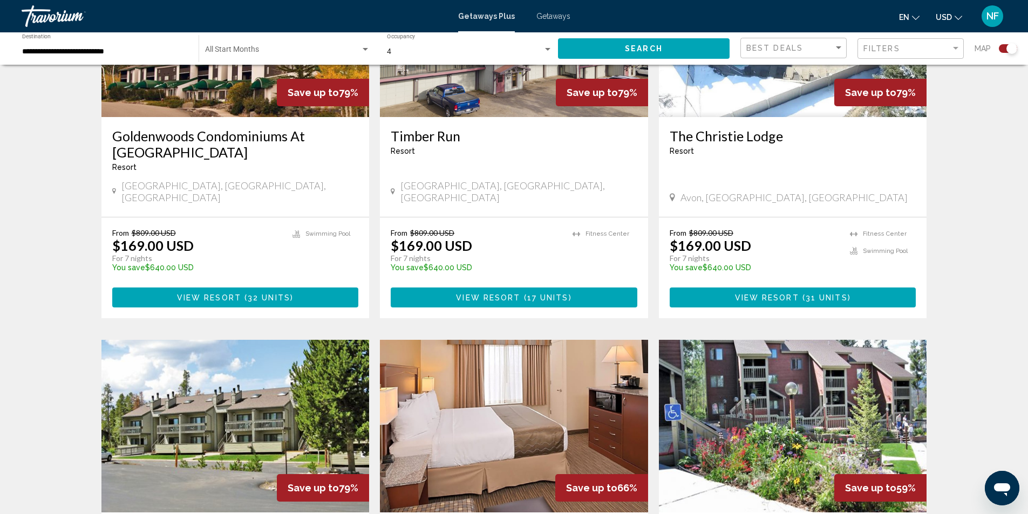
scroll to position [1511, 0]
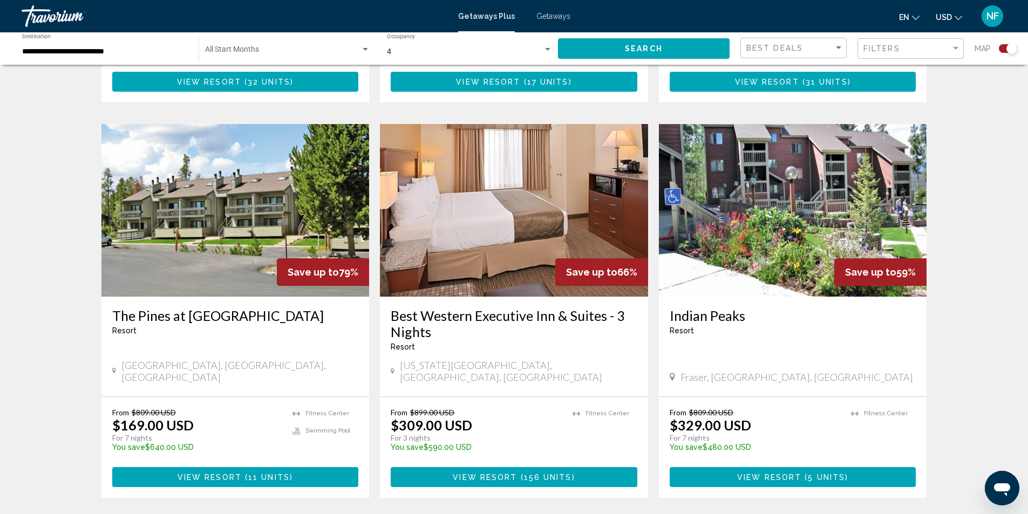
click at [508, 196] on img "Main content" at bounding box center [514, 210] width 268 height 173
